Goal: Task Accomplishment & Management: Use online tool/utility

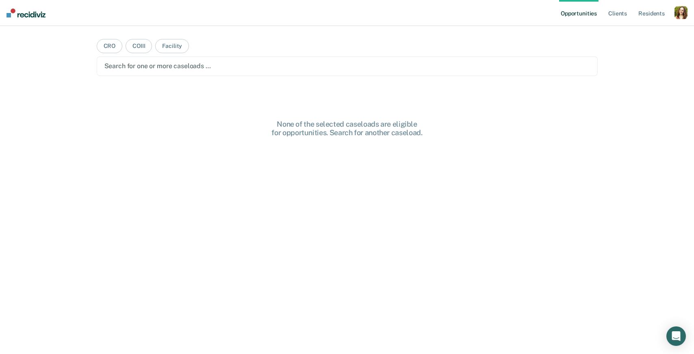
click at [680, 17] on div "button" at bounding box center [680, 12] width 13 height 13
click at [635, 33] on link "Profile" at bounding box center [648, 33] width 65 height 7
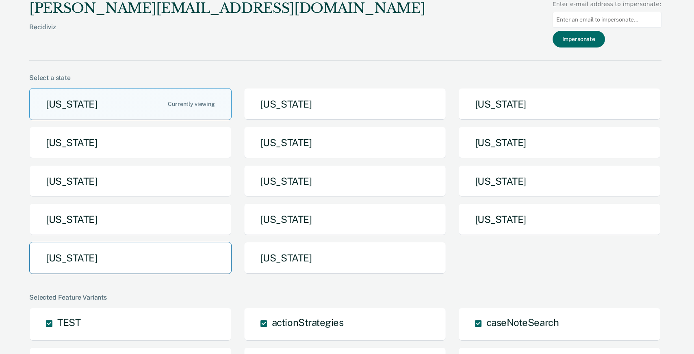
click at [176, 250] on button "[US_STATE]" at bounding box center [130, 258] width 202 height 32
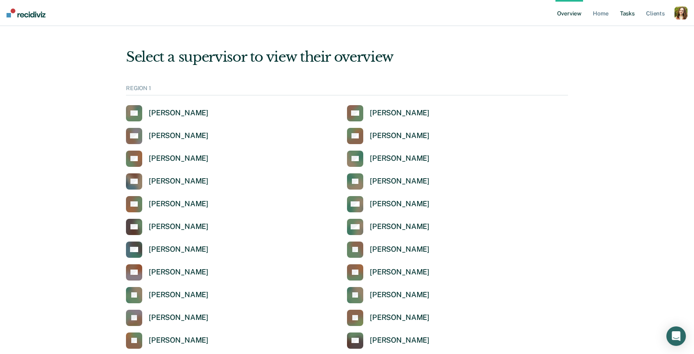
click at [629, 15] on link "Tasks" at bounding box center [627, 13] width 18 height 26
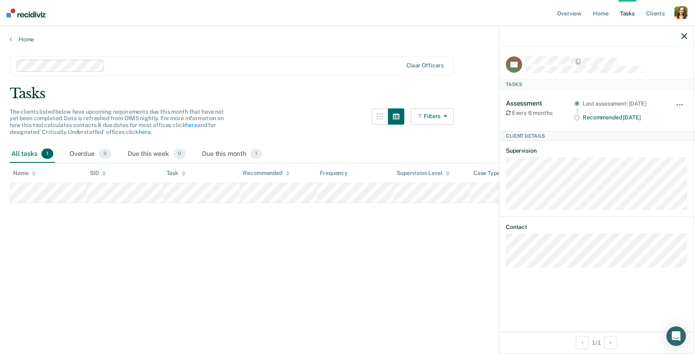
click at [437, 118] on button "Filters" at bounding box center [432, 116] width 43 height 16
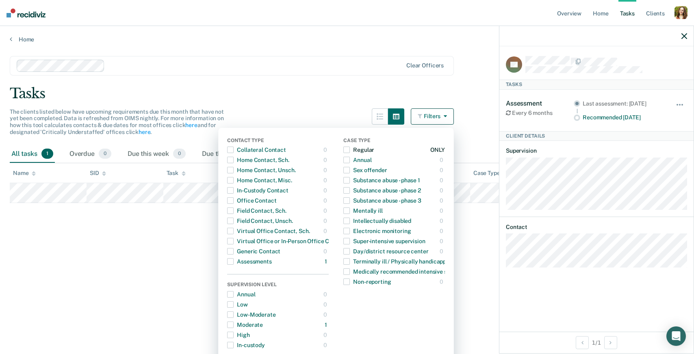
click at [347, 150] on span "button" at bounding box center [346, 150] width 7 height 7
click at [347, 167] on span "button" at bounding box center [346, 170] width 7 height 7
click at [347, 170] on span "button" at bounding box center [346, 170] width 7 height 7
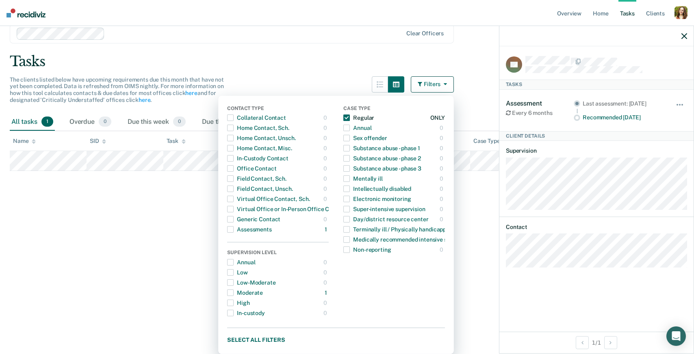
click at [347, 116] on span "button" at bounding box center [346, 118] width 7 height 7
click at [256, 336] on button "Select all filters" at bounding box center [336, 340] width 218 height 10
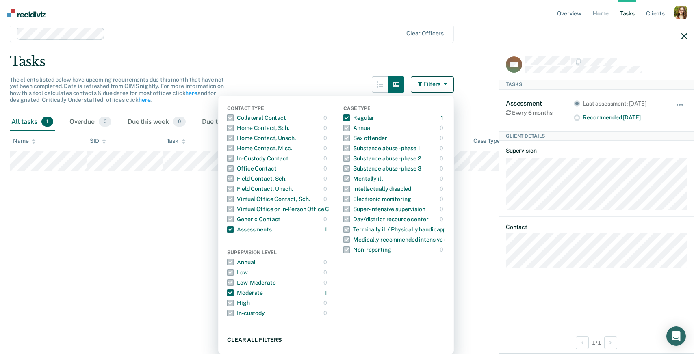
click at [255, 335] on button "Clear all filters" at bounding box center [336, 340] width 218 height 10
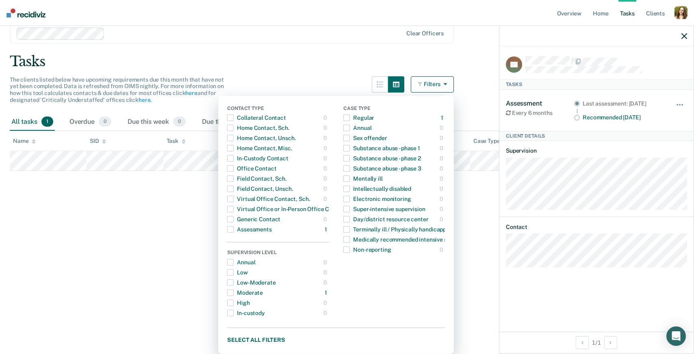
scroll to position [0, 0]
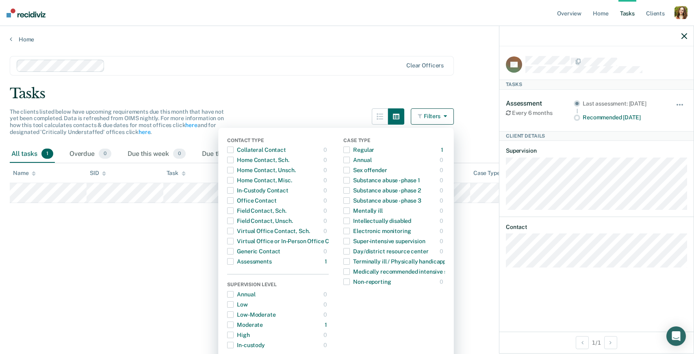
click at [685, 39] on icon "button" at bounding box center [684, 36] width 6 height 6
